Goal: Navigation & Orientation: Understand site structure

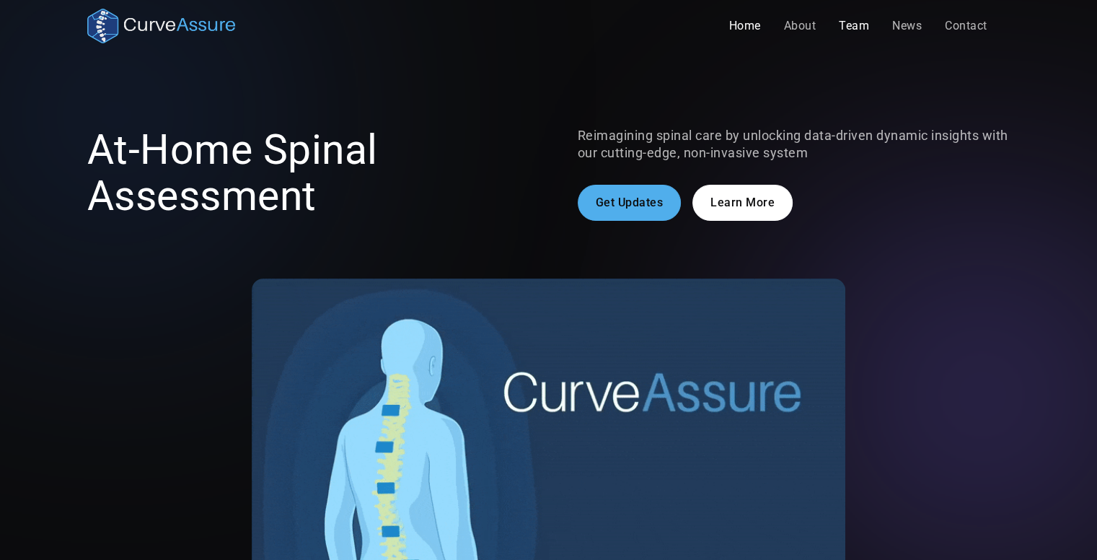
click at [846, 25] on link "Team" at bounding box center [853, 26] width 53 height 29
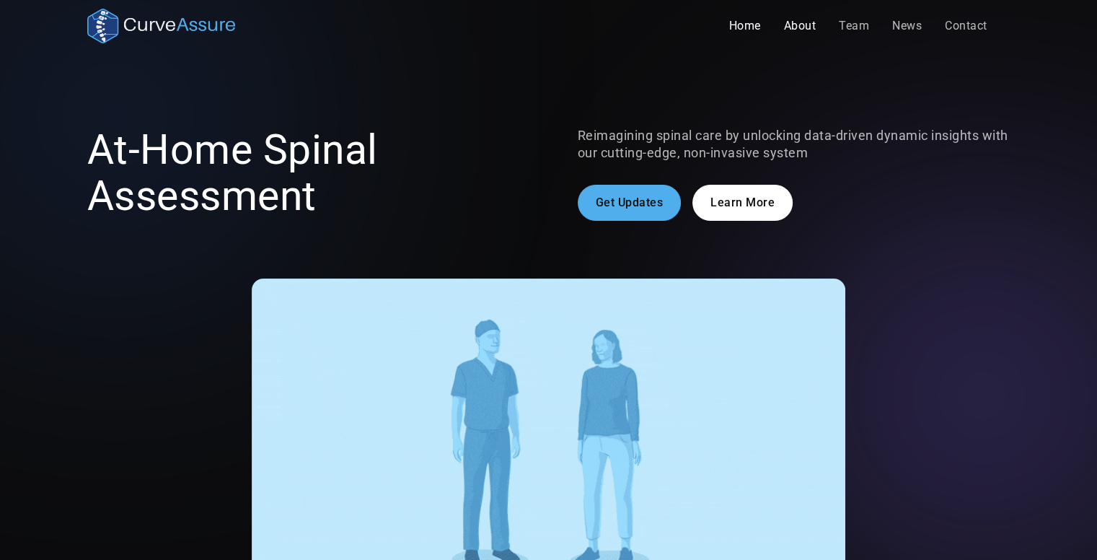
click at [806, 27] on link "About" at bounding box center [800, 26] width 56 height 29
